Goal: Task Accomplishment & Management: Manage account settings

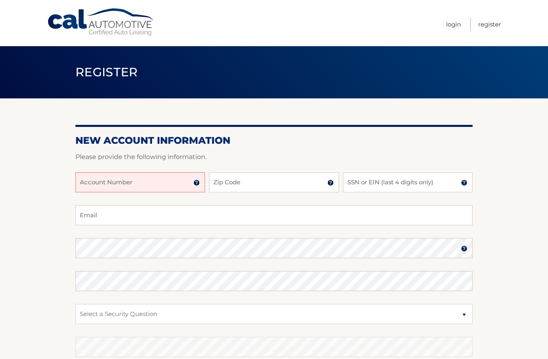
click at [98, 183] on input "Account Number" at bounding box center [140, 182] width 130 height 20
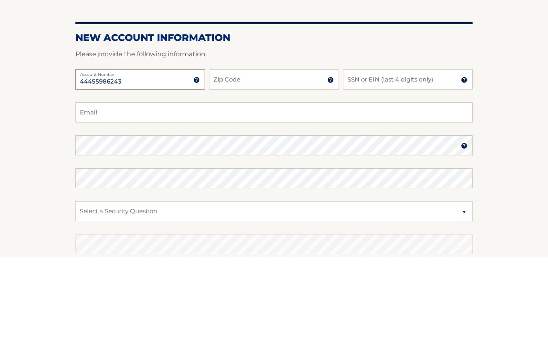
type input "44455986243"
click at [233, 172] on input "Zip Code" at bounding box center [274, 182] width 130 height 20
type input "07731"
click at [360, 172] on input "SSN or EIN (last 4 digits only)" at bounding box center [408, 182] width 130 height 20
type input "1345"
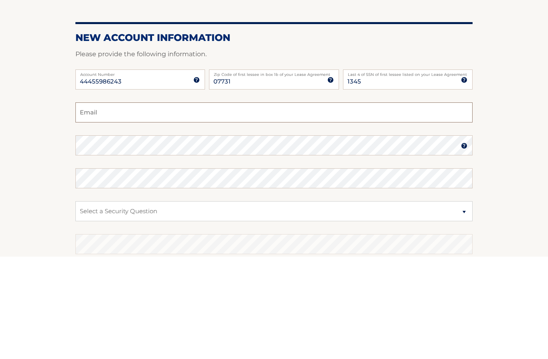
click at [90, 205] on input "Email" at bounding box center [273, 215] width 397 height 20
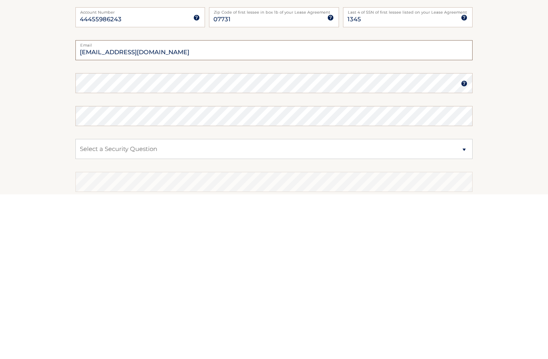
type input "jven79@gmail.com"
click at [127, 271] on label "Confirm Password" at bounding box center [273, 274] width 397 height 6
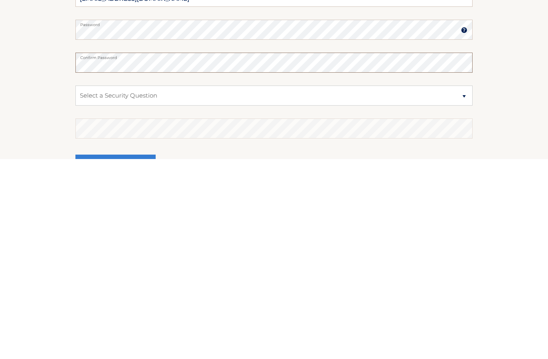
scroll to position [20, 0]
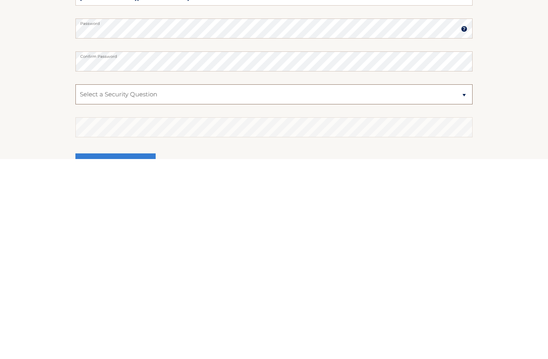
click at [465, 284] on select "Select a Security Question What was the name of your elementary school? What is…" at bounding box center [273, 294] width 397 height 20
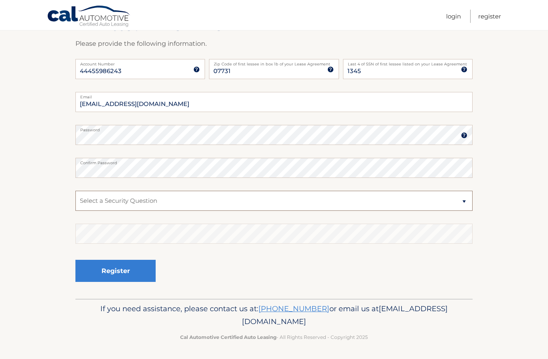
select select "4"
click at [95, 200] on select "Select a Security Question What was the name of your elementary school? What is…" at bounding box center [273, 201] width 397 height 20
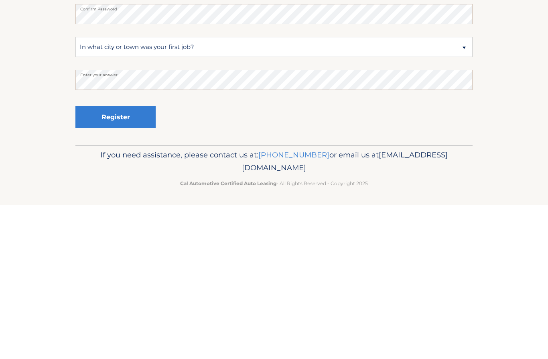
click at [107, 260] on button "Register" at bounding box center [115, 271] width 80 height 22
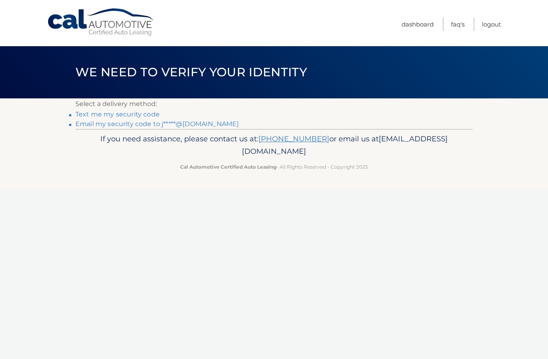
click at [90, 115] on link "Text me my security code" at bounding box center [117, 114] width 84 height 8
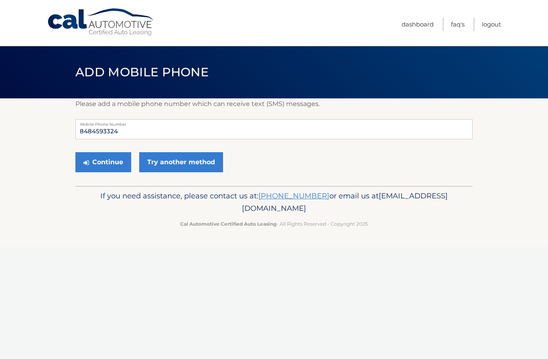
click at [99, 166] on button "Continue" at bounding box center [103, 162] width 56 height 20
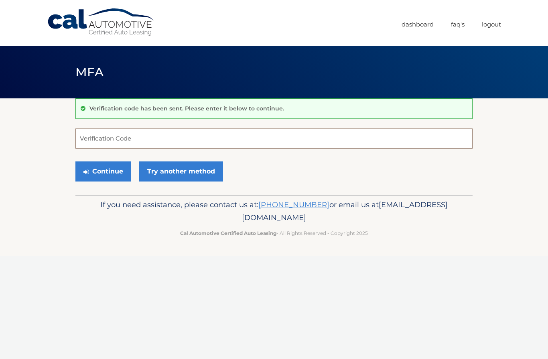
click at [95, 140] on input "Verification Code" at bounding box center [273, 138] width 397 height 20
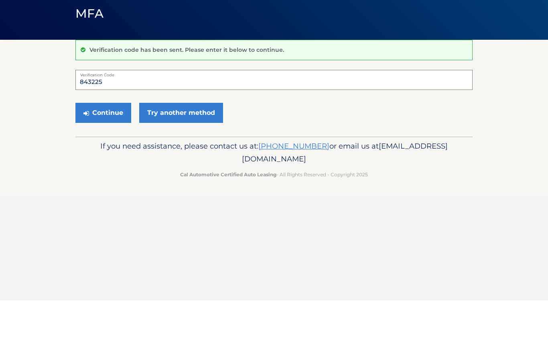
type input "843225"
click at [40, 124] on section "Verification code has been sent. Please enter it below to continue. 843225 Veri…" at bounding box center [274, 146] width 548 height 97
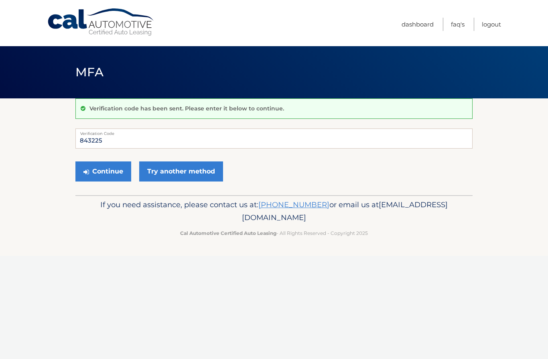
click at [98, 177] on button "Continue" at bounding box center [103, 171] width 56 height 20
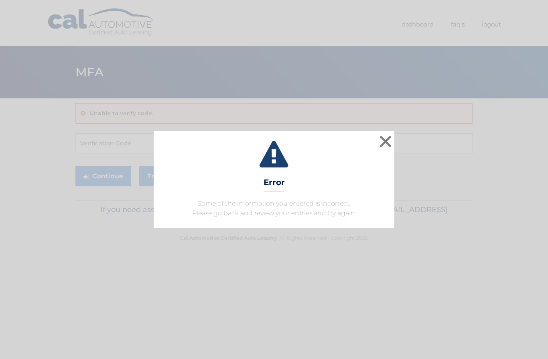
click at [380, 142] on button "×" at bounding box center [386, 141] width 16 height 16
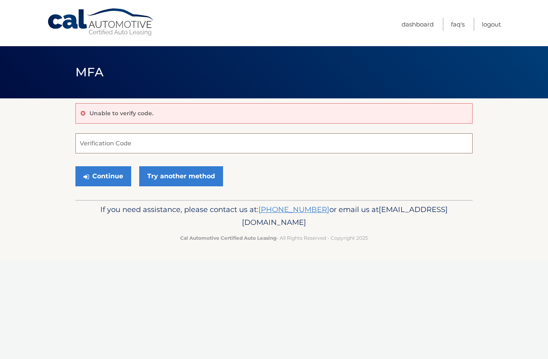
click at [89, 147] on input "Verification Code" at bounding box center [273, 143] width 397 height 20
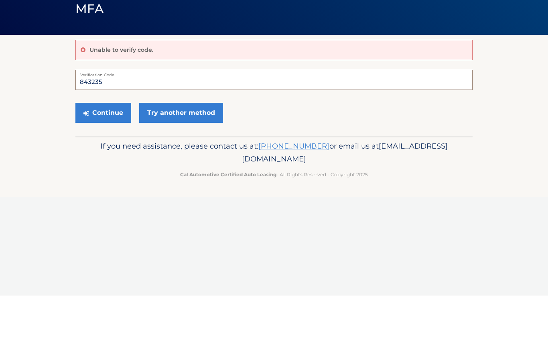
type input "843235"
click at [96, 166] on button "Continue" at bounding box center [103, 176] width 56 height 20
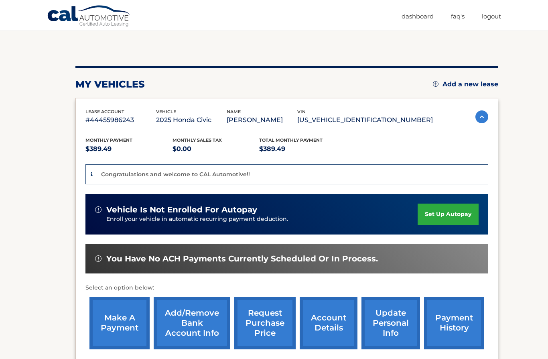
scroll to position [69, 0]
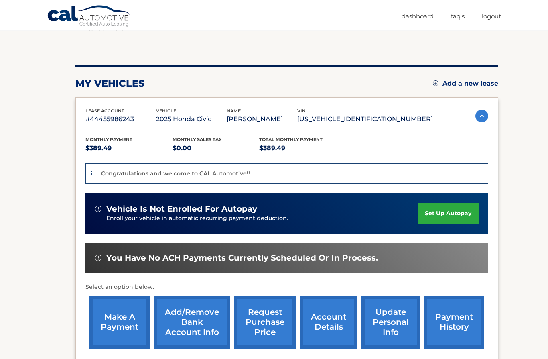
click at [435, 216] on link "set up autopay" at bounding box center [448, 213] width 61 height 21
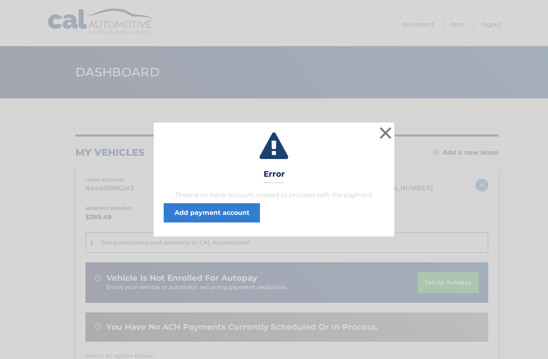
click at [383, 135] on button "×" at bounding box center [386, 133] width 16 height 16
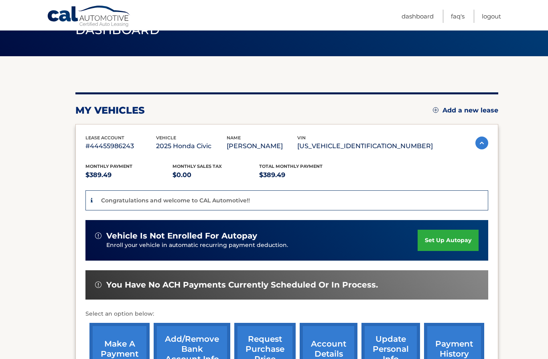
scroll to position [42, 0]
click at [99, 236] on img at bounding box center [98, 236] width 6 height 6
click at [440, 240] on link "set up autopay" at bounding box center [448, 240] width 61 height 21
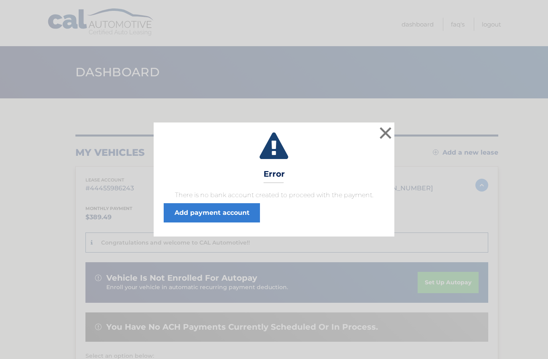
click at [197, 218] on link "Add payment account" at bounding box center [212, 212] width 96 height 19
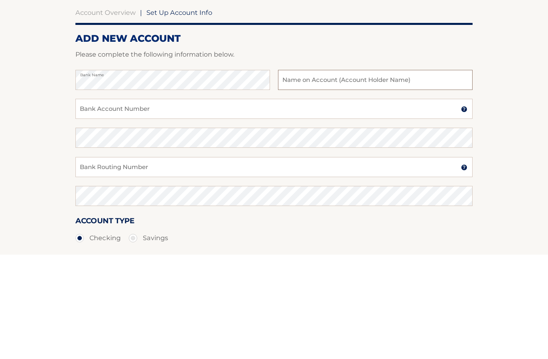
click at [291, 174] on input "text" at bounding box center [375, 184] width 195 height 20
type input "Joseph Ventura"
click at [84, 203] on input "Bank Account Number" at bounding box center [273, 213] width 397 height 20
type input "609925853708"
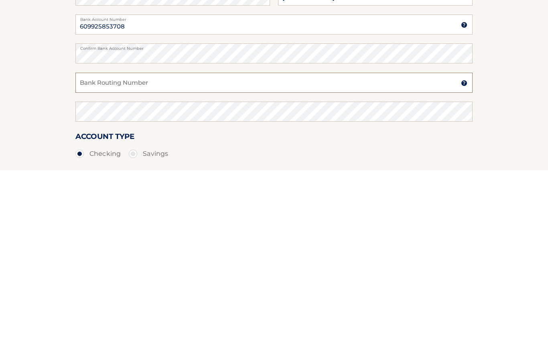
click at [90, 261] on input "Bank Routing Number" at bounding box center [273, 271] width 397 height 20
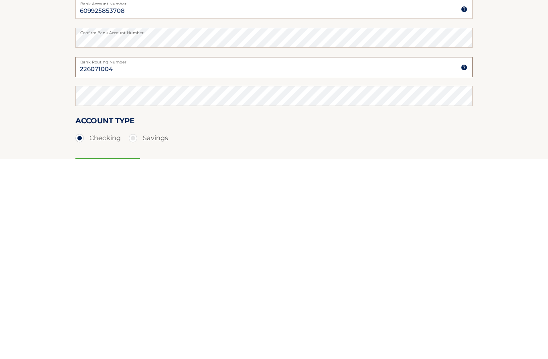
scroll to position [7, 0]
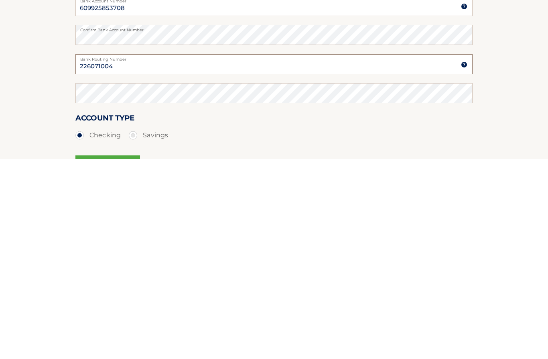
type input "226071004"
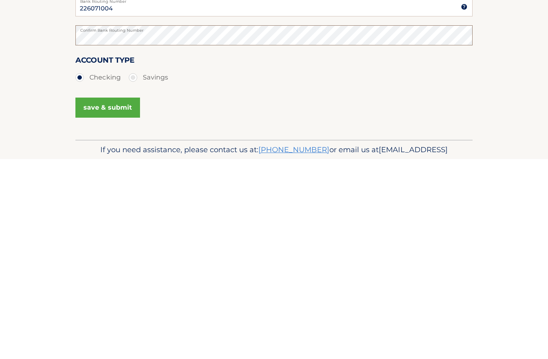
scroll to position [66, 0]
click at [98, 297] on button "save & submit" at bounding box center [107, 307] width 65 height 20
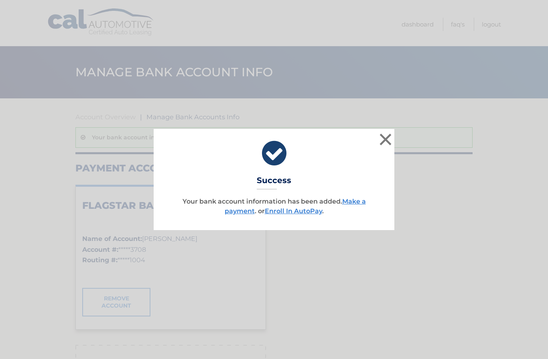
click at [287, 211] on link "Enroll In AutoPay" at bounding box center [293, 211] width 57 height 8
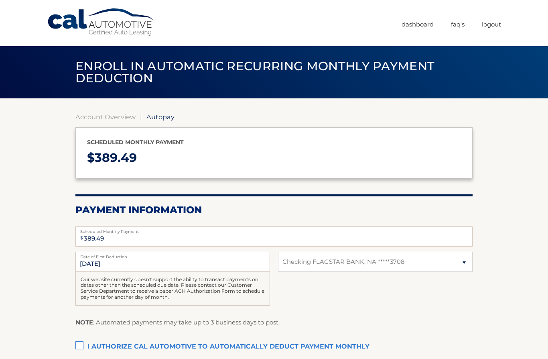
select select "Zjg5MDU0MzktNGQ1My00MDc3LTk3MDMtN2Y3Njg5NzczZTll"
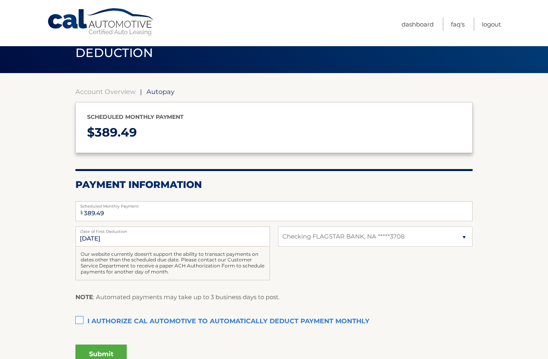
scroll to position [26, 0]
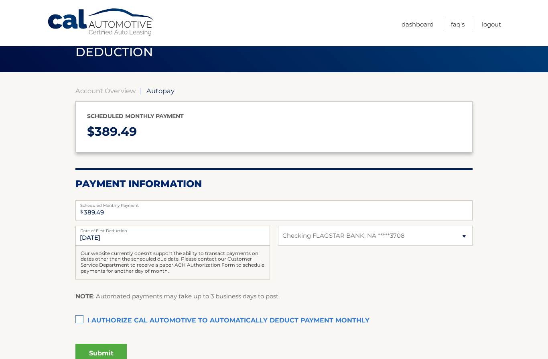
click at [81, 317] on label "I authorize cal automotive to automatically deduct payment monthly This checkbo…" at bounding box center [273, 321] width 397 height 16
click at [0, 0] on input "I authorize cal automotive to automatically deduct payment monthly This checkbo…" at bounding box center [0, 0] width 0 height 0
click at [97, 352] on button "Submit" at bounding box center [100, 353] width 51 height 19
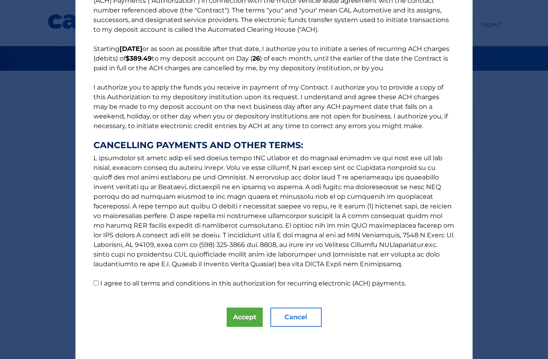
scroll to position [30, 0]
click at [96, 284] on input "I agree to all terms and conditions in this authorization for recurring electro…" at bounding box center [96, 282] width 5 height 5
checkbox input "true"
click at [230, 314] on button "Accept" at bounding box center [245, 316] width 36 height 19
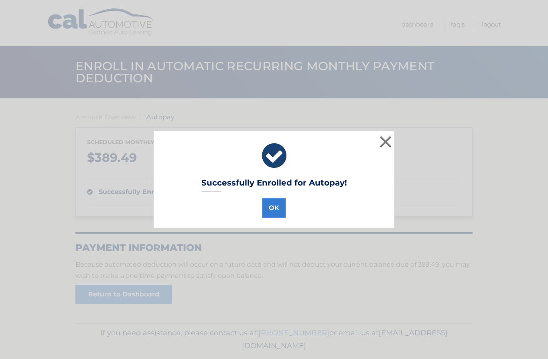
click at [268, 212] on button "OK" at bounding box center [274, 207] width 23 height 19
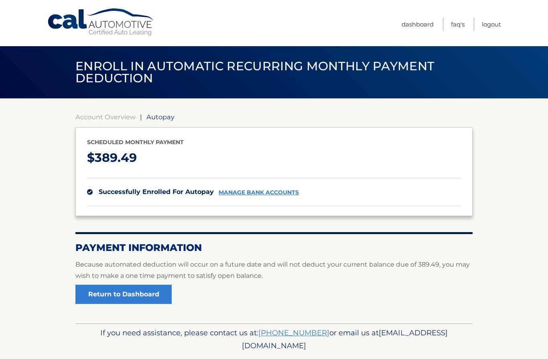
click at [246, 200] on div "successfully enrolled for autopay manage bank accounts" at bounding box center [274, 192] width 374 height 28
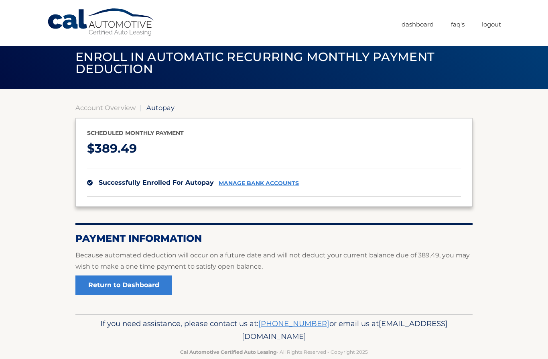
scroll to position [24, 0]
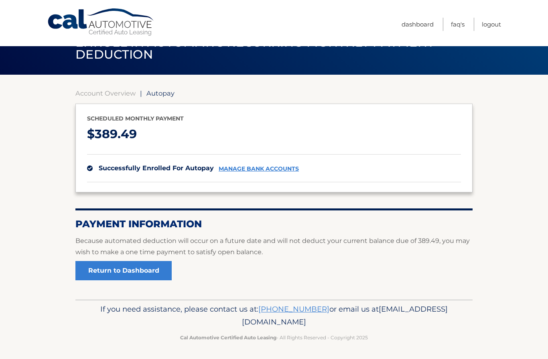
click at [102, 269] on link "Return to Dashboard" at bounding box center [123, 270] width 96 height 19
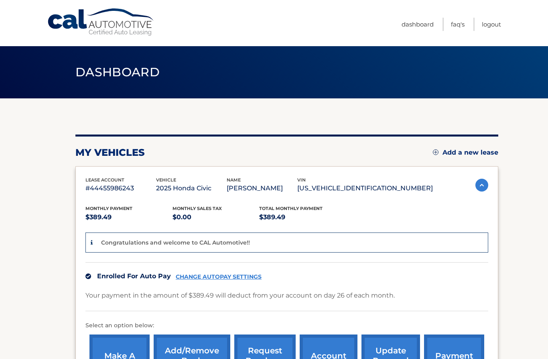
click at [32, 333] on section "my vehicles Add a new lease lease account #44455986243 vehicle 2025 Honda Civic…" at bounding box center [274, 261] width 548 height 327
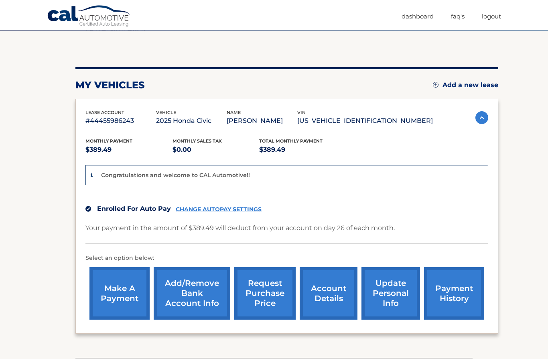
scroll to position [67, 0]
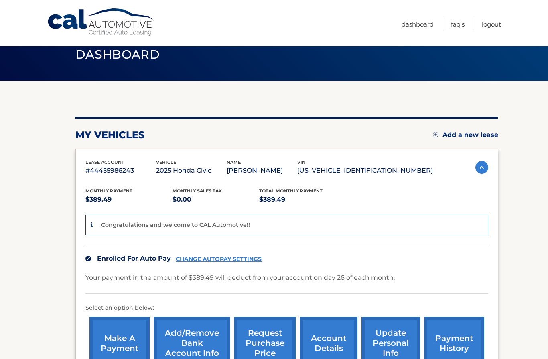
scroll to position [17, 0]
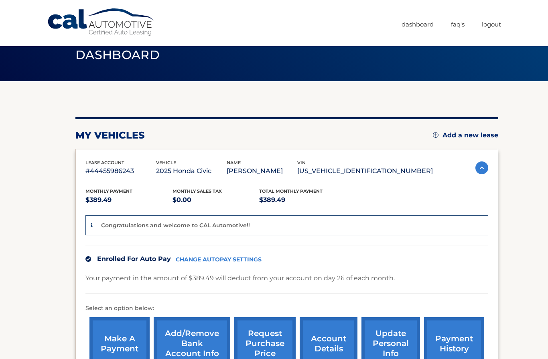
click at [498, 30] on link "Logout" at bounding box center [491, 24] width 19 height 13
